Goal: Contribute content: Add original content to the website for others to see

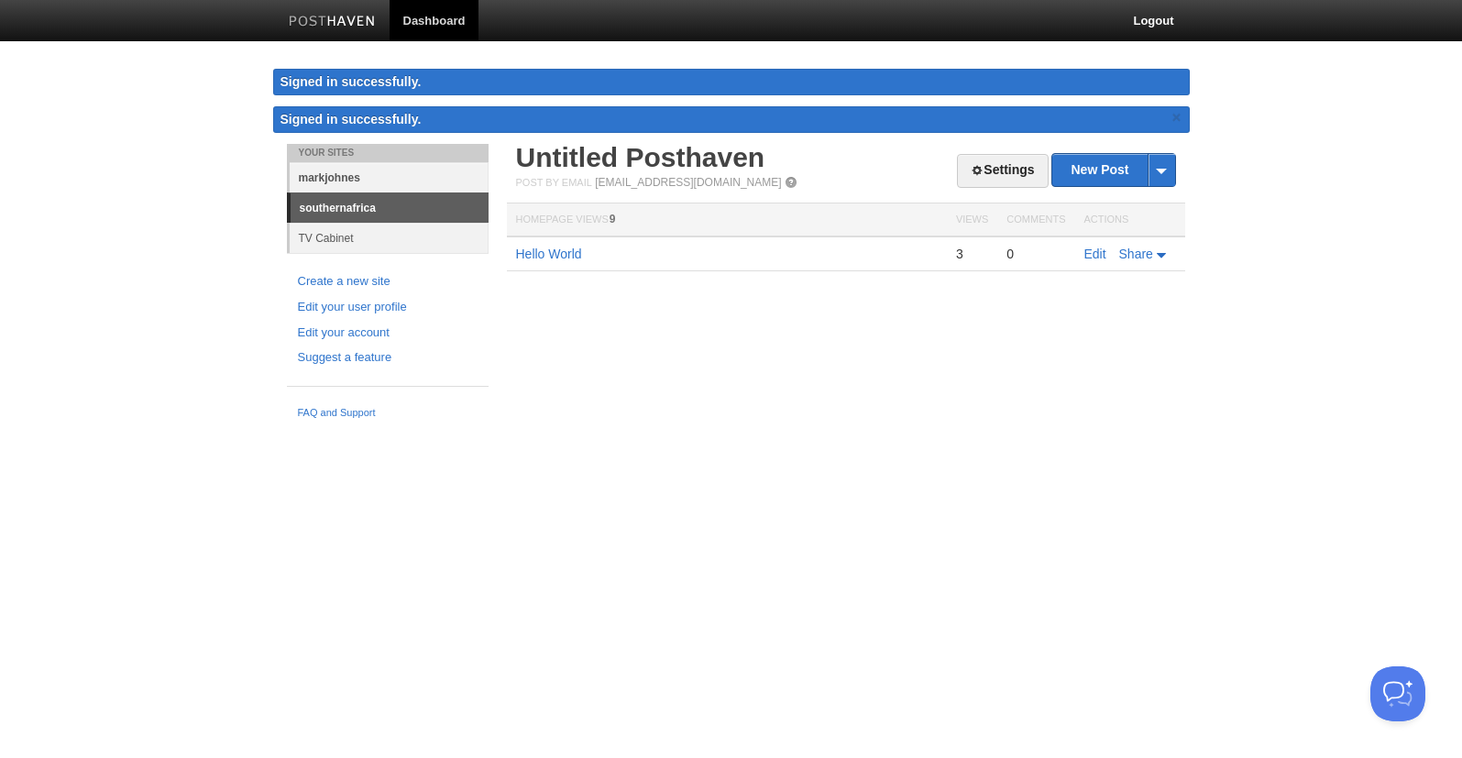
click at [401, 185] on link "markjohnes" at bounding box center [389, 177] width 199 height 30
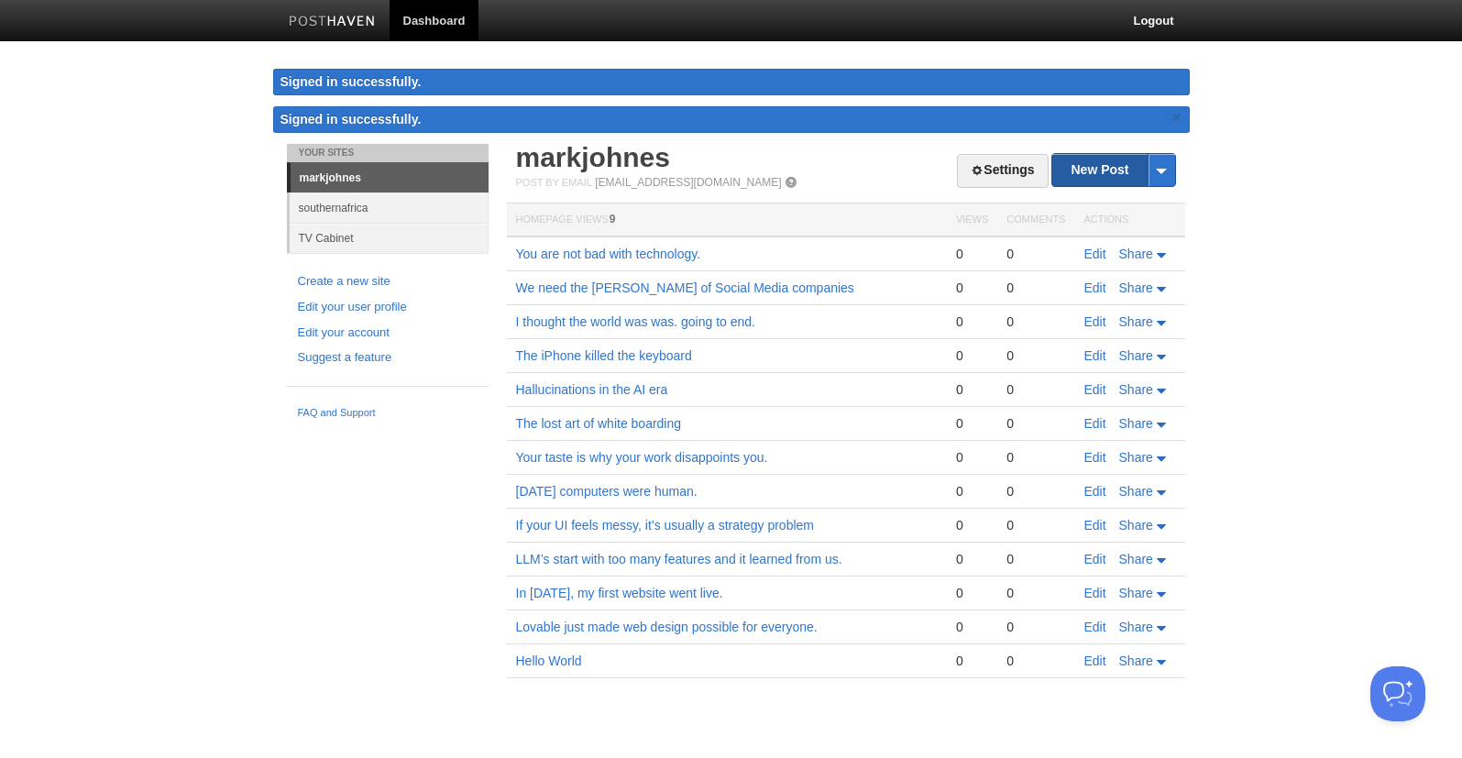
click at [1103, 177] on link "New Post" at bounding box center [1113, 170] width 122 height 32
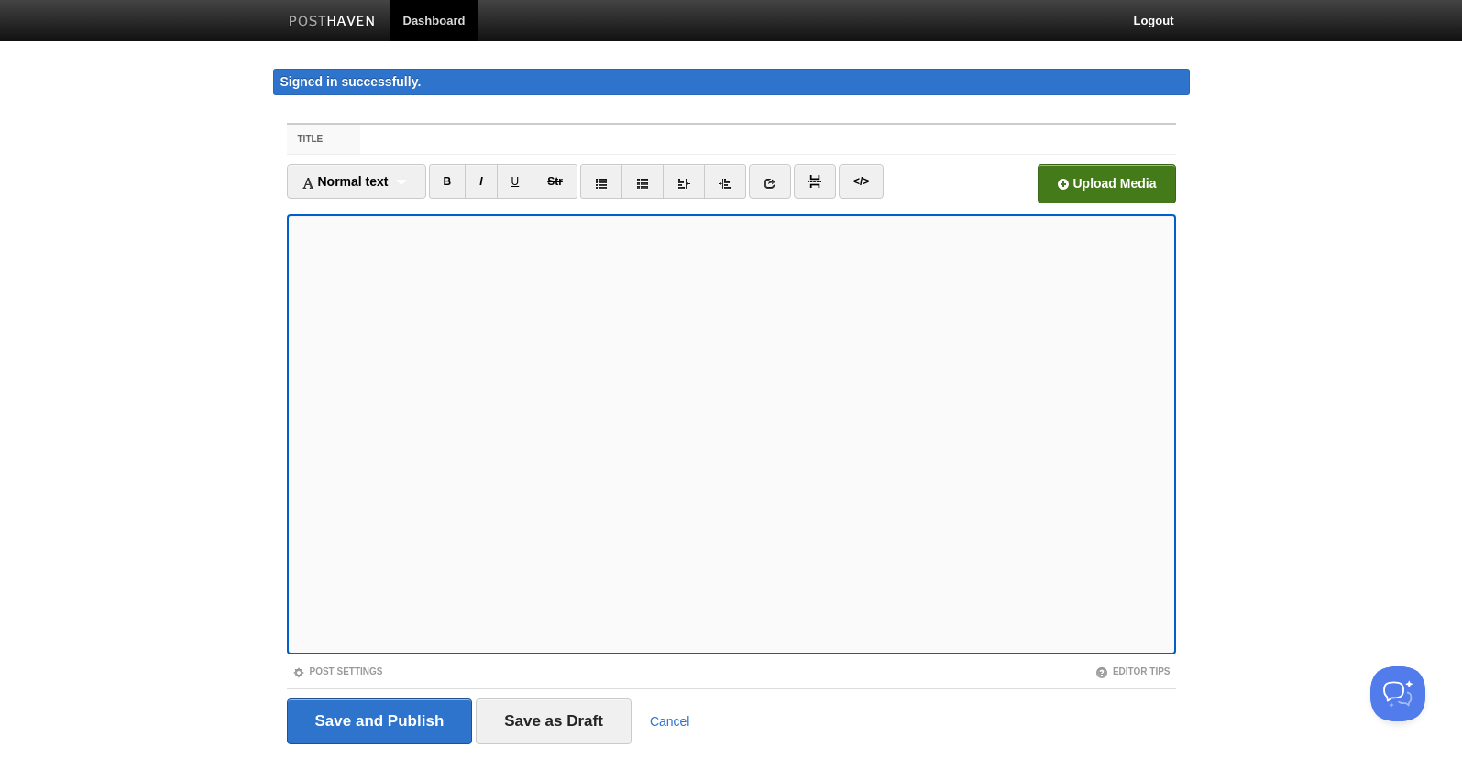
click at [1115, 181] on input "file" at bounding box center [553, 188] width 1388 height 93
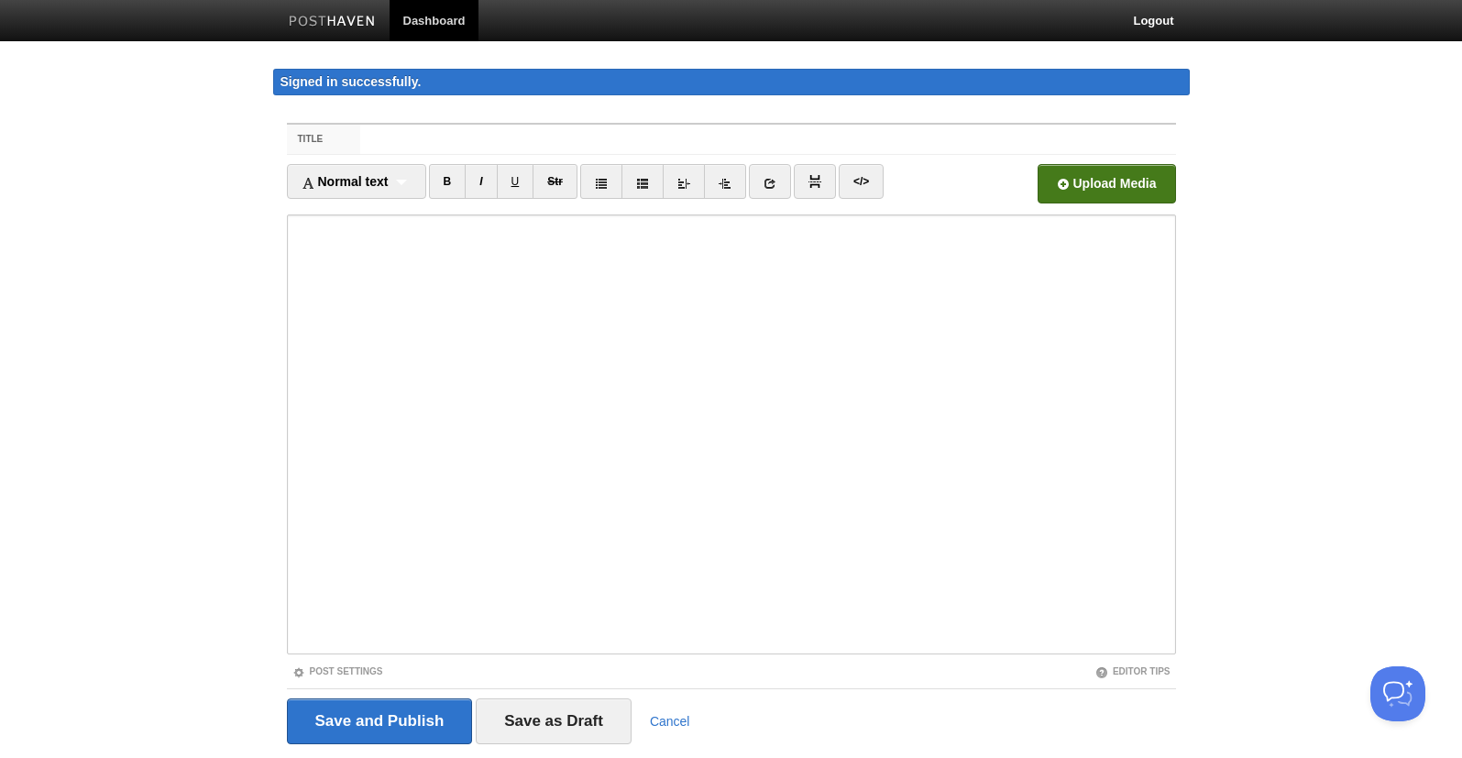
click at [1117, 189] on input "file" at bounding box center [553, 188] width 1388 height 93
click at [403, 127] on input "Title" at bounding box center [767, 139] width 815 height 29
paste input "Should non technical founders vibe code?"
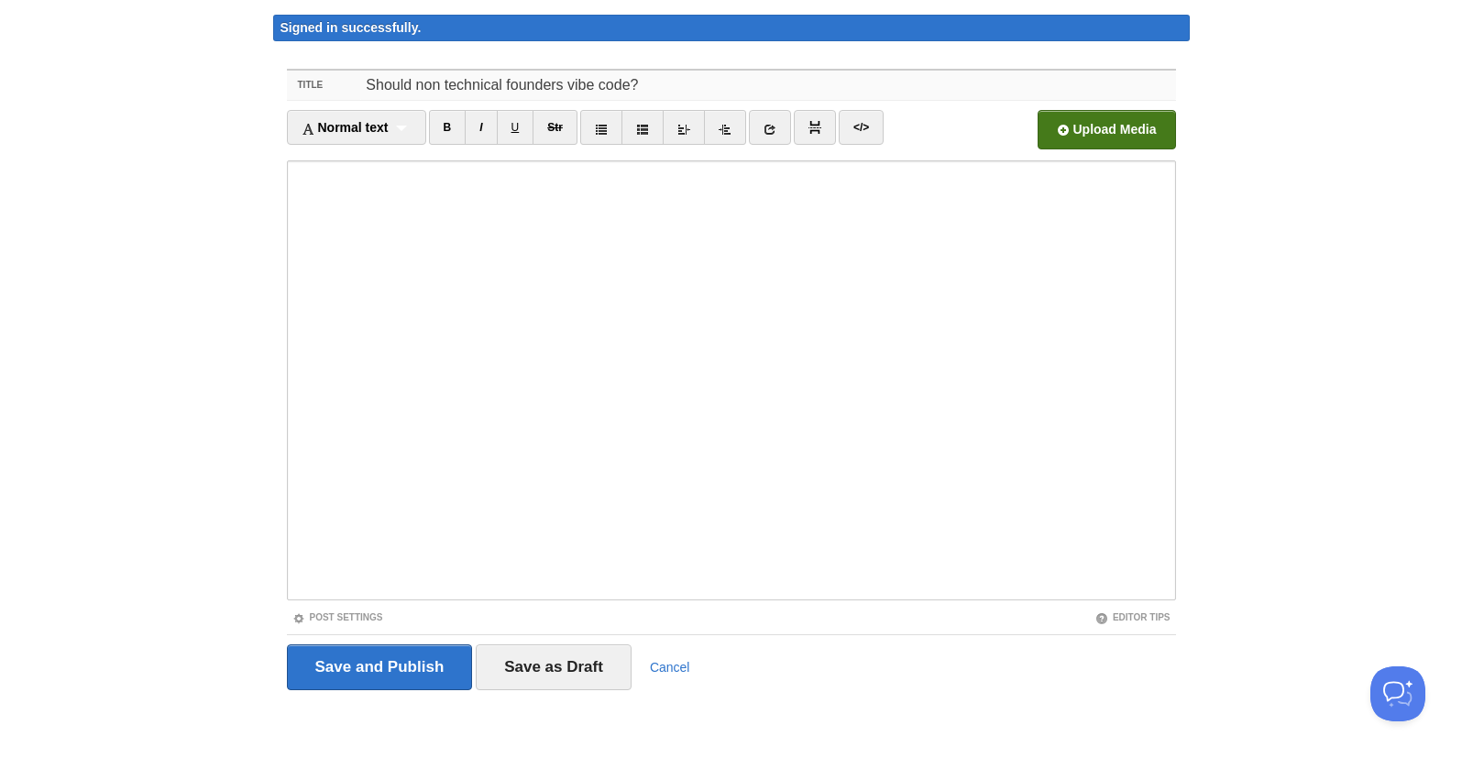
type input "Should non technical founders vibe code?"
click at [329, 618] on link "Post Settings" at bounding box center [337, 617] width 91 height 10
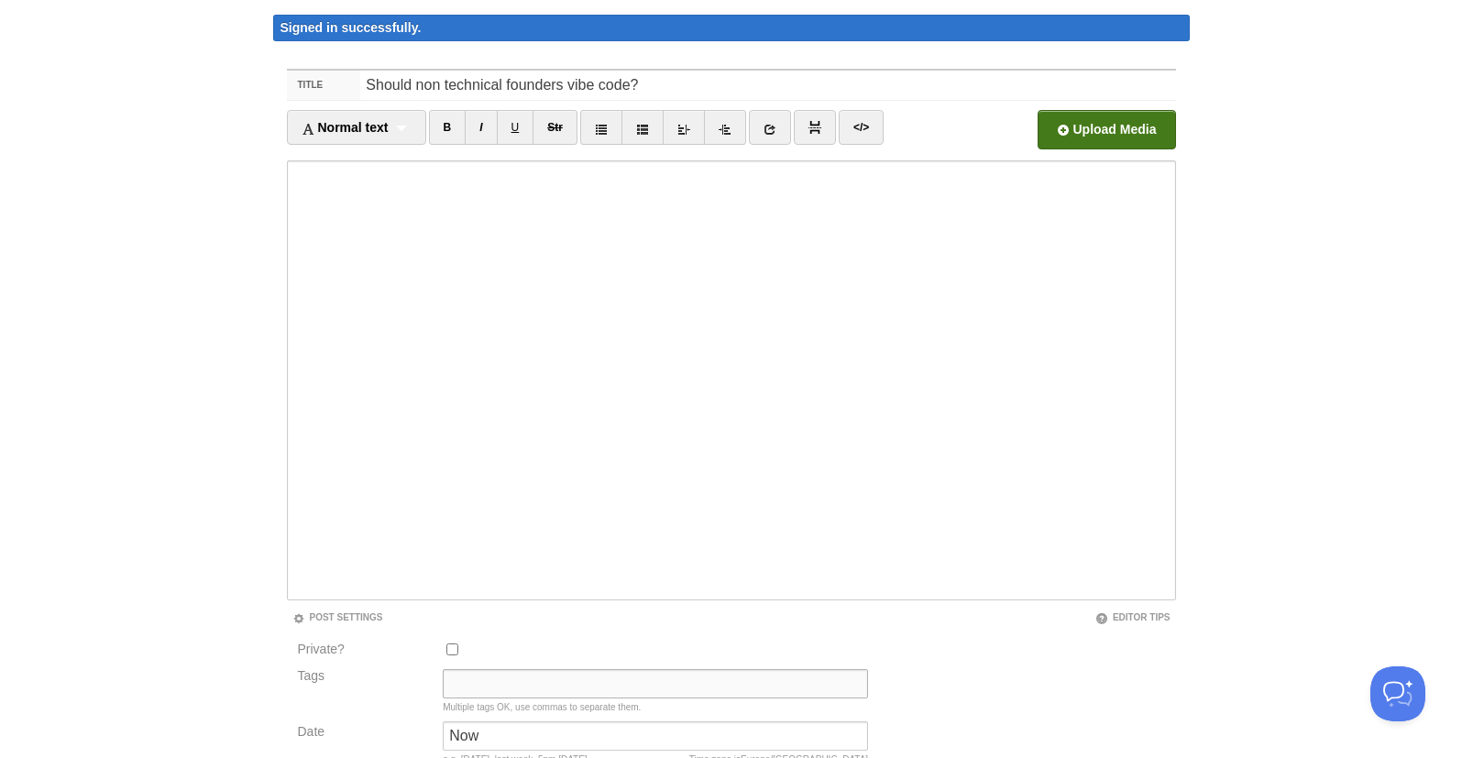
click at [494, 690] on input "Tags" at bounding box center [655, 683] width 425 height 29
type input "A"
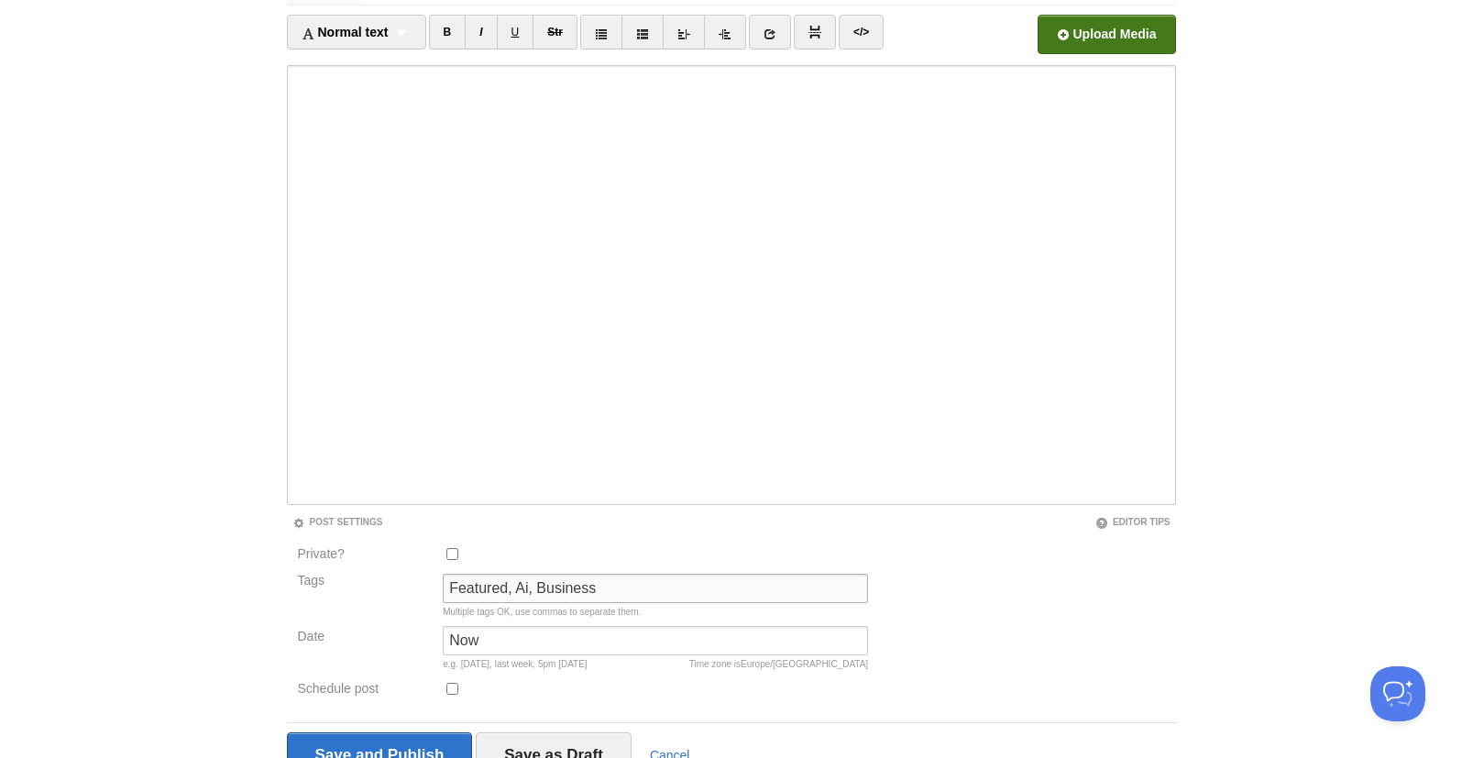
scroll to position [237, 0]
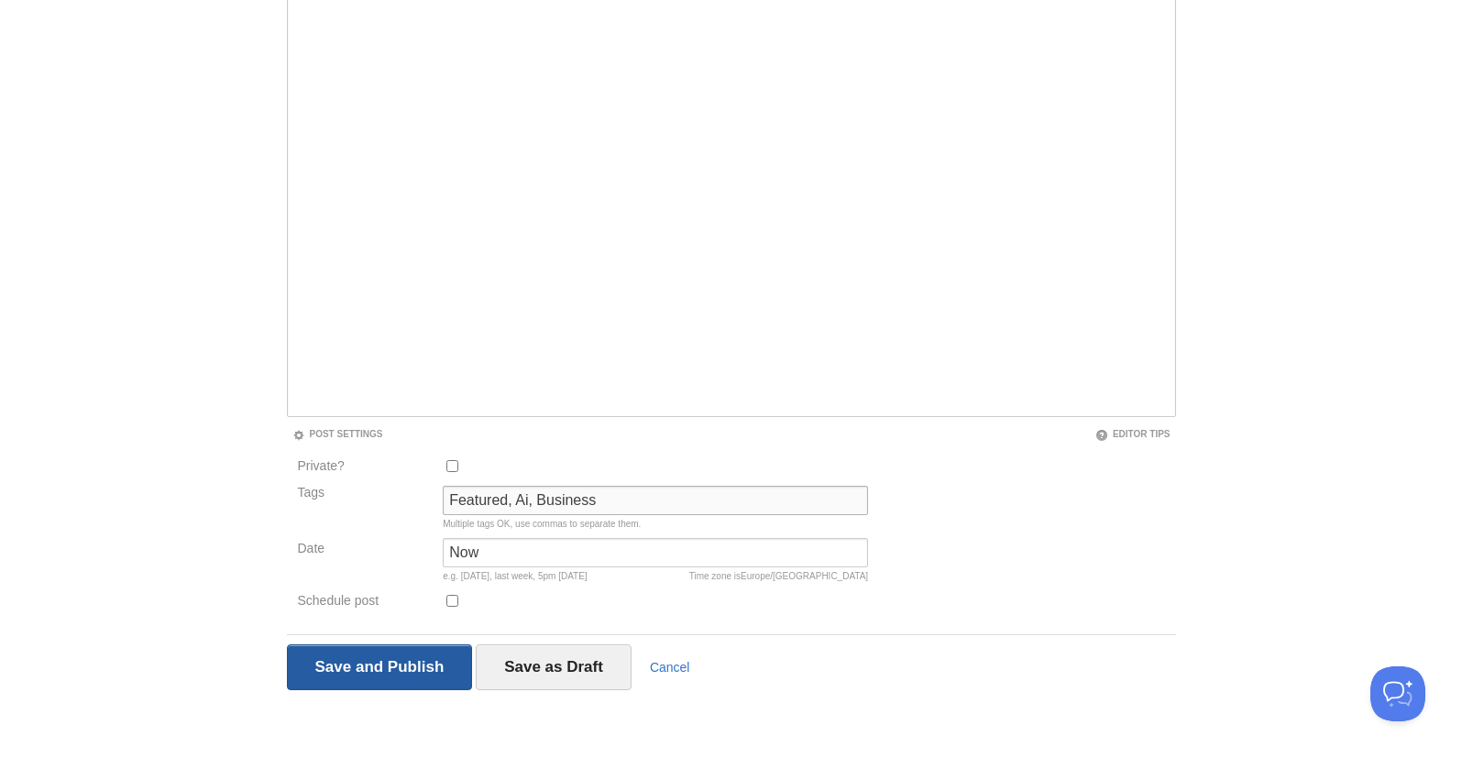
type input "Featured, Ai, Business"
click at [416, 674] on input "Save and Publish" at bounding box center [380, 667] width 186 height 46
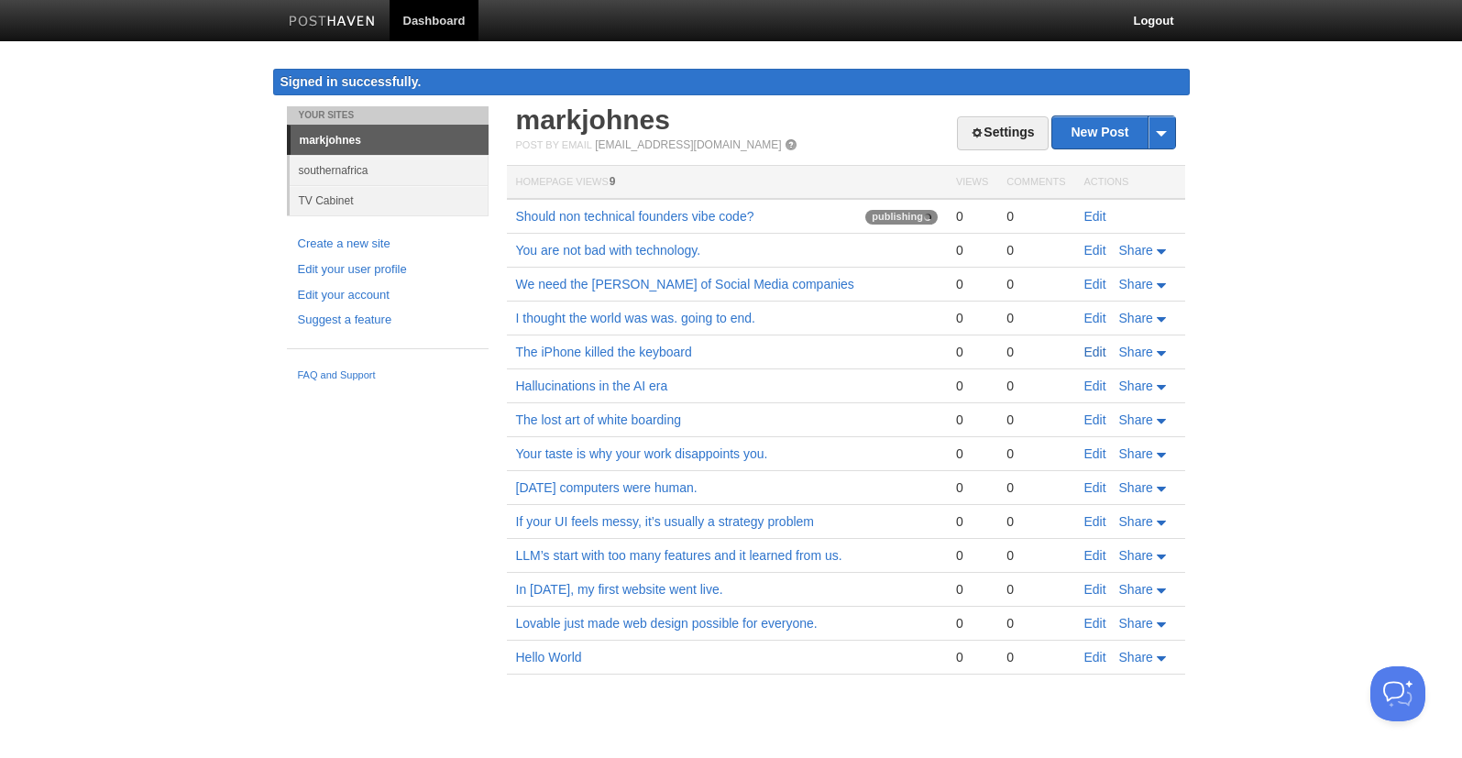
click at [1098, 351] on link "Edit" at bounding box center [1095, 352] width 22 height 15
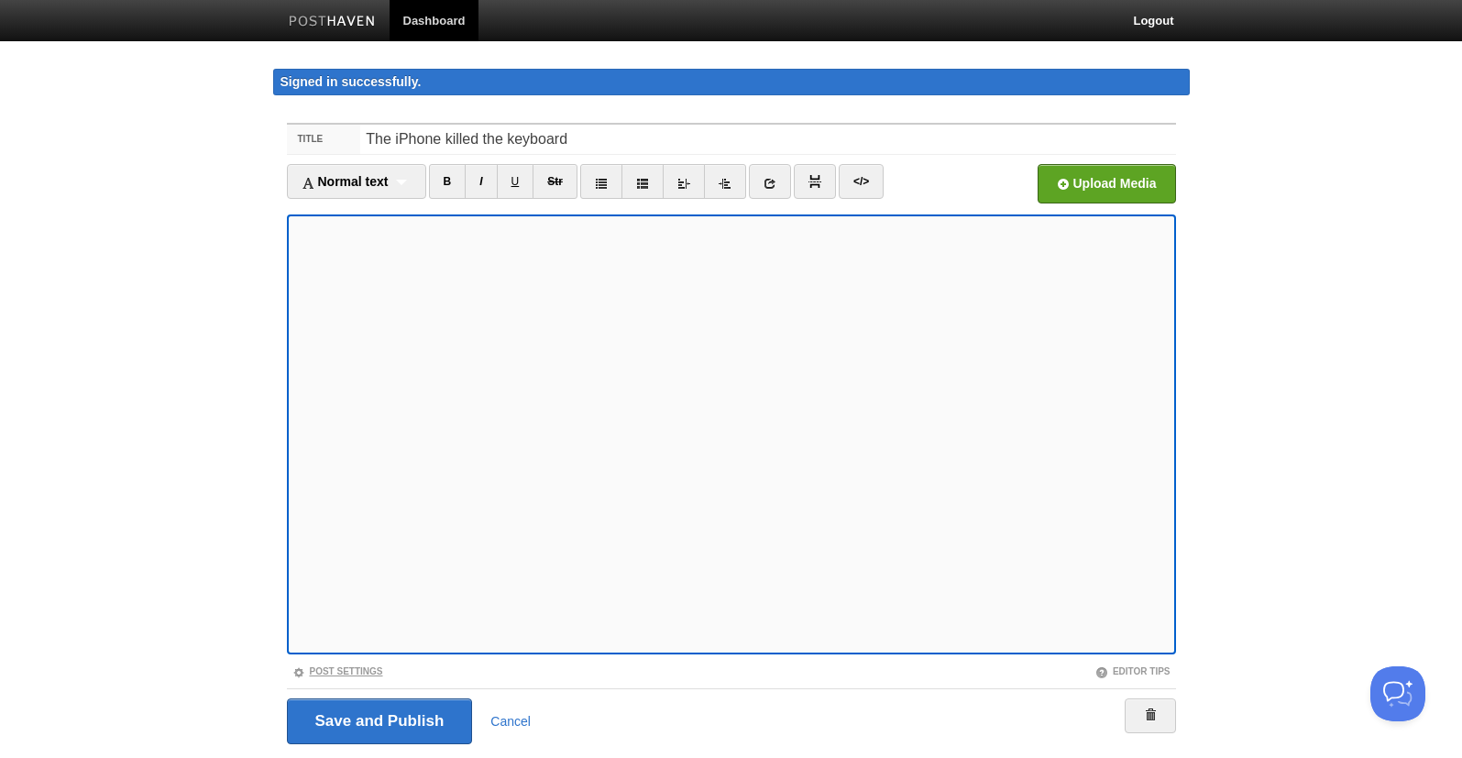
click at [359, 668] on link "Post Settings" at bounding box center [337, 671] width 91 height 10
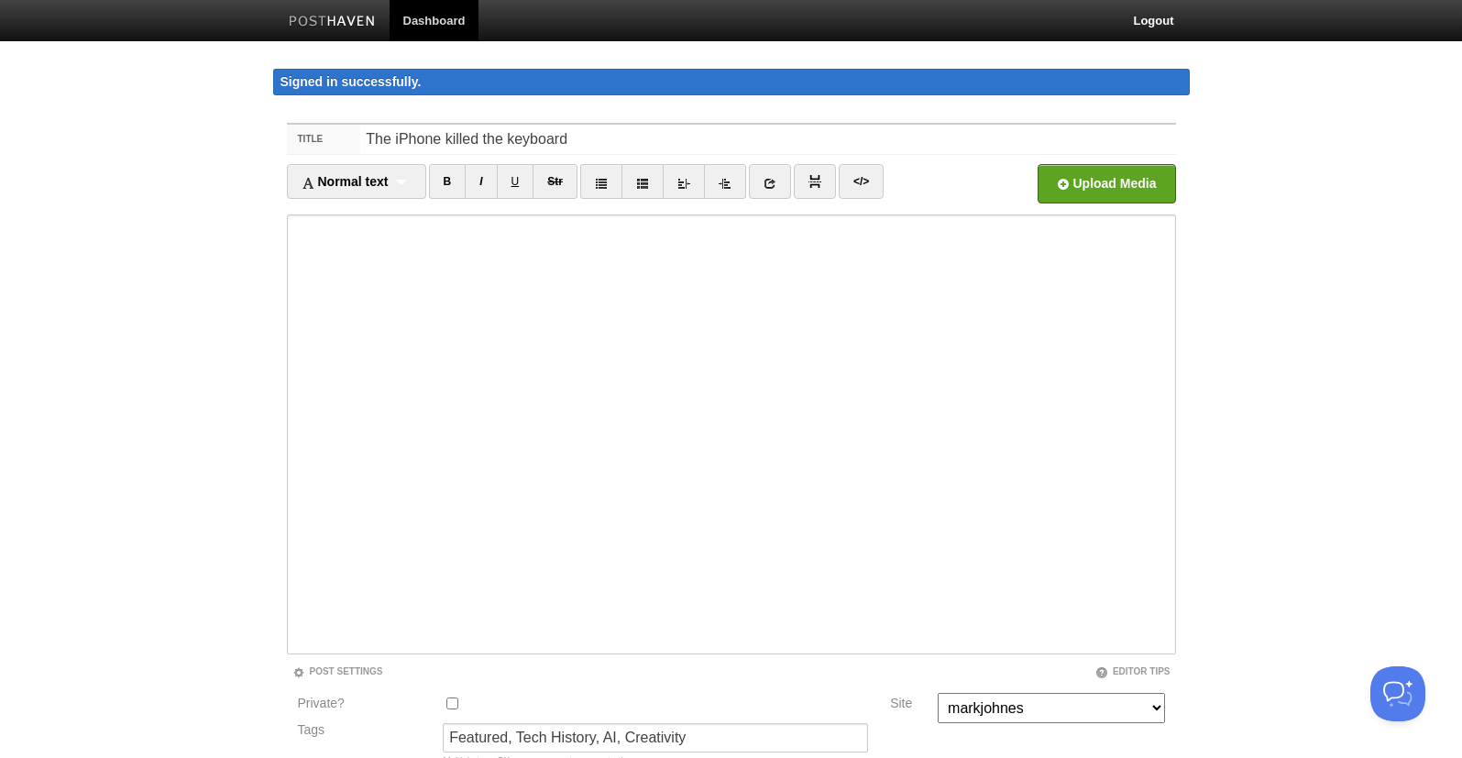
scroll to position [133, 0]
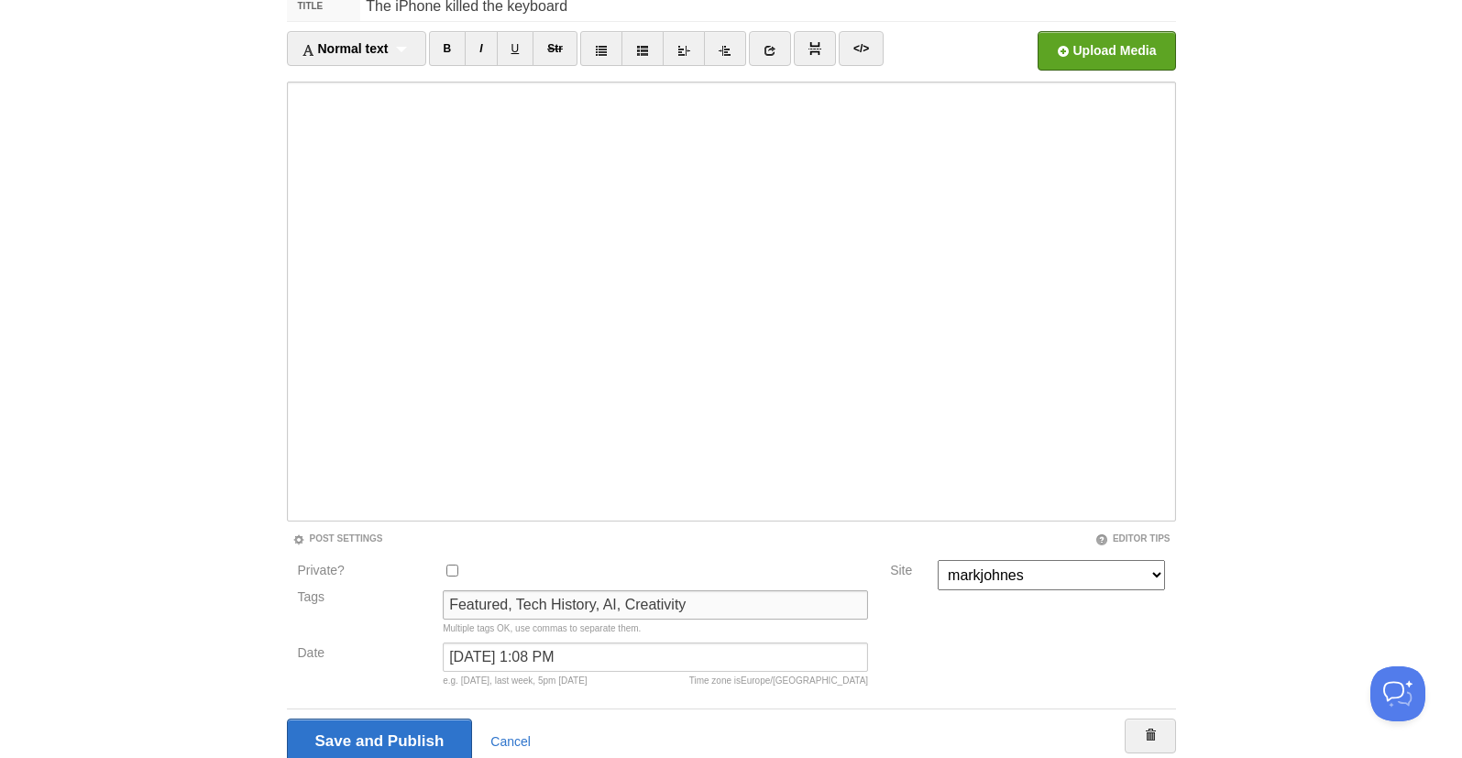
drag, startPoint x: 512, startPoint y: 601, endPoint x: 410, endPoint y: 600, distance: 102.7
click at [410, 600] on div "Tags Featured, Tech History, AI, Creativity Multiple tags OK, use commas to sep…" at bounding box center [583, 616] width 582 height 52
type input "Tech History, AI, Creativity"
click at [410, 735] on input "Save and Publish" at bounding box center [380, 742] width 186 height 46
